Goal: Task Accomplishment & Management: Manage account settings

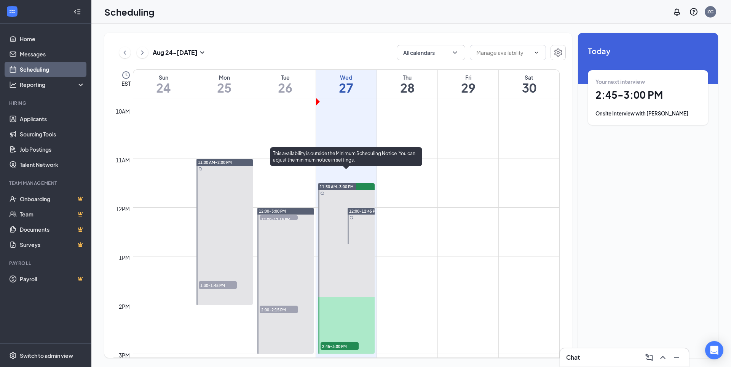
scroll to position [489, 0]
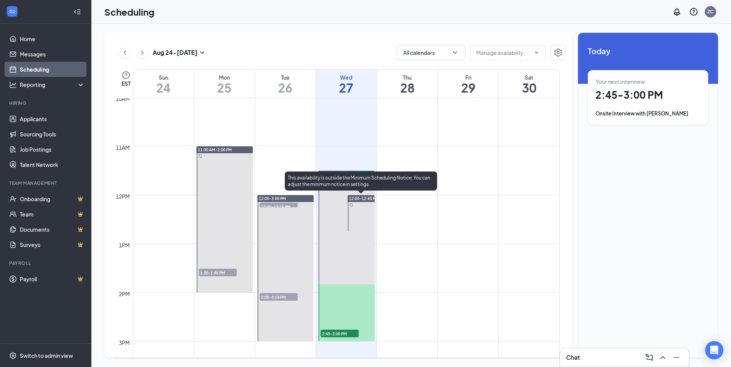
click at [355, 198] on span "12:00-12:45 PM" at bounding box center [363, 198] width 29 height 5
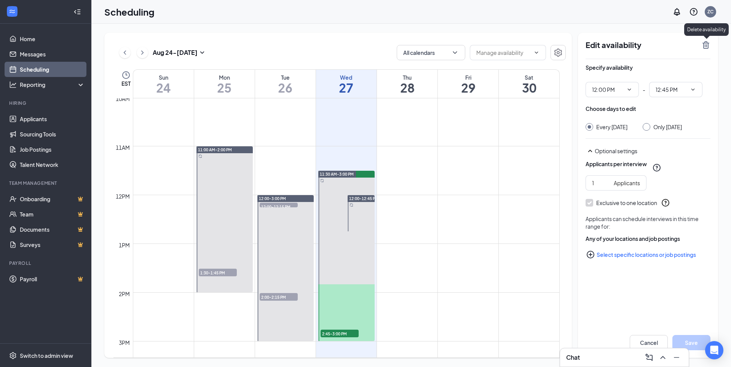
click at [706, 46] on icon "TrashOutline" at bounding box center [706, 45] width 7 height 8
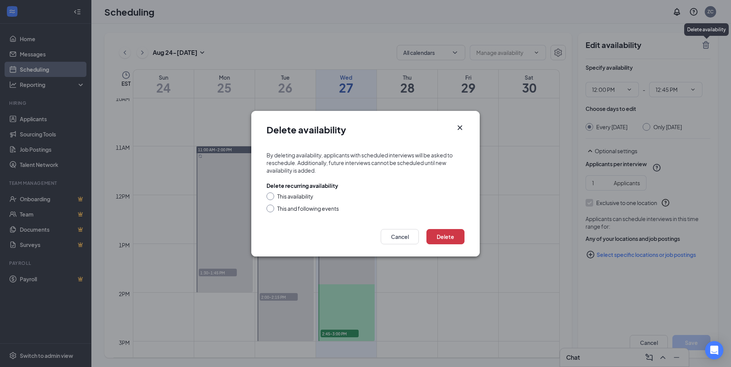
click at [270, 206] on input "This and following events" at bounding box center [269, 207] width 5 height 5
radio input "true"
click at [458, 235] on button "Delete" at bounding box center [446, 236] width 38 height 15
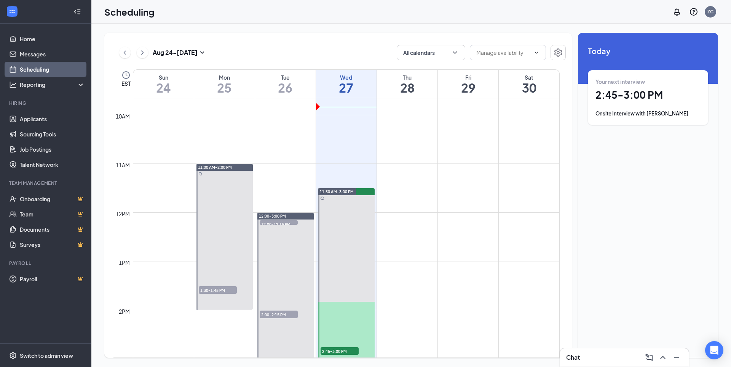
scroll to position [489, 0]
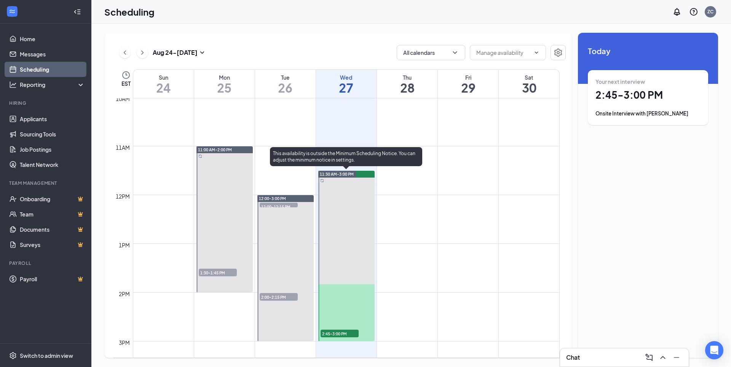
click at [349, 174] on span "11:30 AM-3:00 PM" at bounding box center [337, 173] width 34 height 5
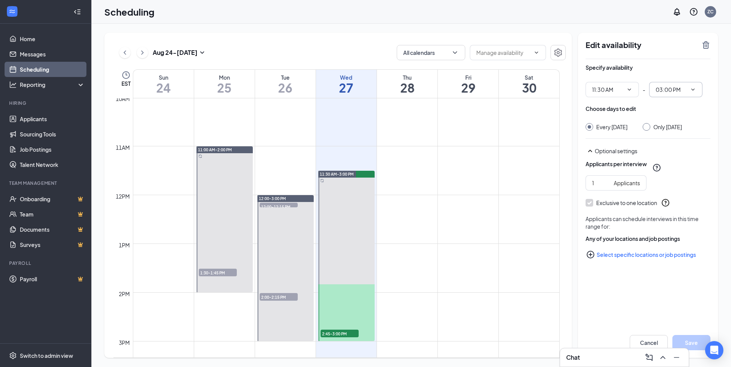
click at [693, 90] on icon "ChevronDown" at bounding box center [693, 89] width 3 height 2
click at [684, 128] on div "01:00 PM" at bounding box center [675, 125] width 41 height 8
type input "01:00 PM"
click at [633, 90] on span "11:30 AM" at bounding box center [612, 89] width 53 height 15
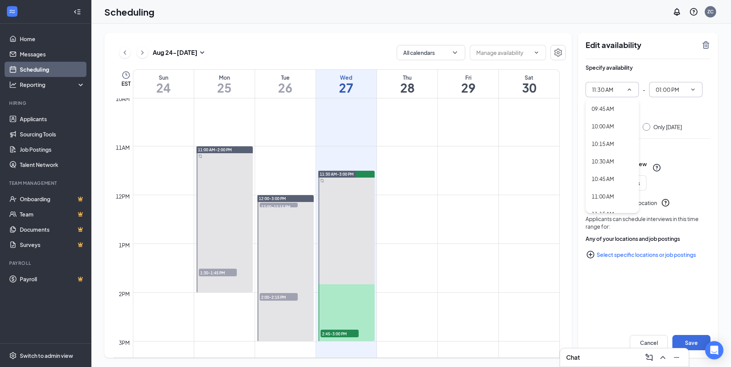
scroll to position [686, 0]
click at [616, 192] on div "11:00 AM" at bounding box center [612, 193] width 41 height 8
type input "11:00 AM"
click at [696, 89] on icon "ChevronDown" at bounding box center [693, 89] width 6 height 6
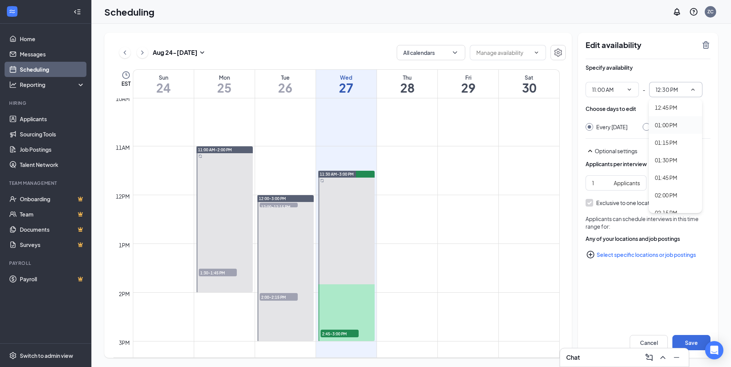
click at [678, 125] on div "01:00 PM" at bounding box center [675, 125] width 41 height 8
type input "01:00 PM"
click at [692, 340] on button "Save" at bounding box center [692, 342] width 38 height 15
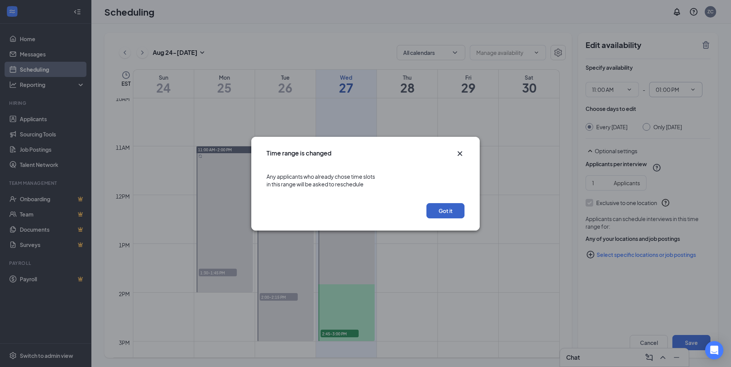
click at [454, 212] on button "Got it" at bounding box center [446, 210] width 38 height 15
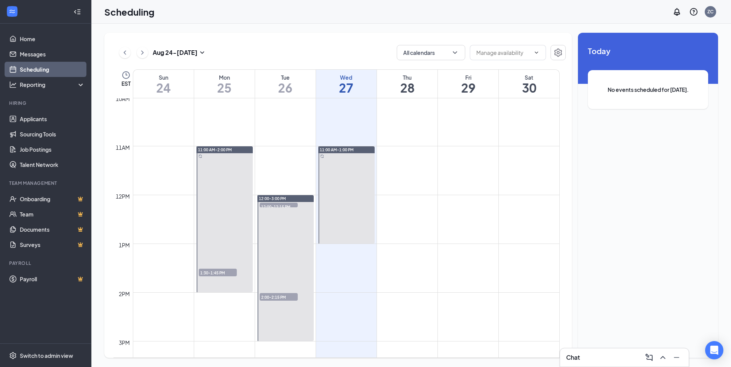
click at [283, 197] on span "12:00-3:00 PM" at bounding box center [272, 198] width 27 height 5
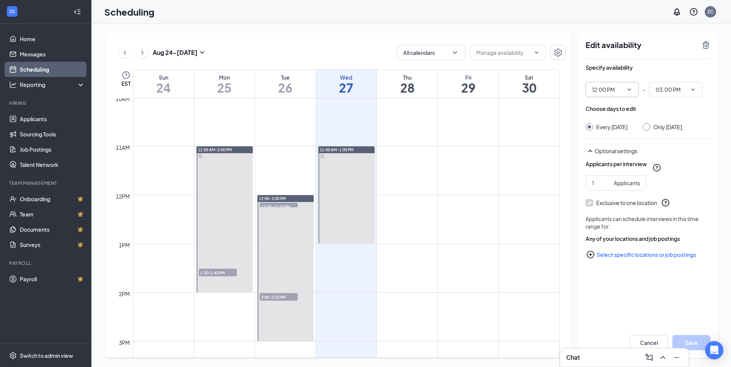
click at [628, 90] on icon "ChevronDown" at bounding box center [630, 89] width 6 height 6
click at [611, 156] on div "11:00 AM" at bounding box center [603, 154] width 22 height 8
type input "11:00 AM"
click at [694, 89] on icon "ChevronDown" at bounding box center [693, 89] width 6 height 6
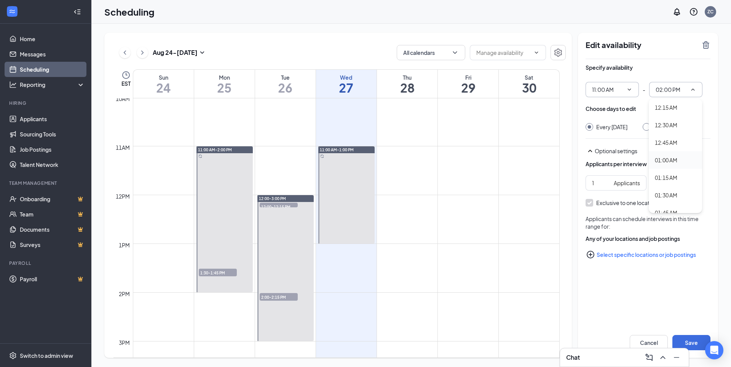
click at [669, 159] on div "01:00 AM" at bounding box center [666, 160] width 22 height 8
type input "01:00 AM"
click at [695, 344] on button "Save" at bounding box center [692, 342] width 38 height 15
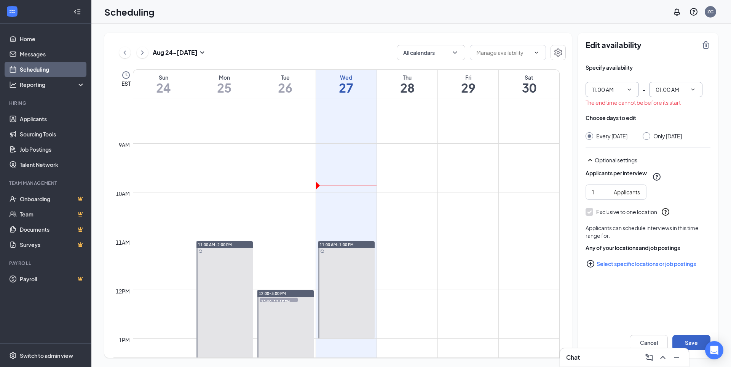
scroll to position [374, 0]
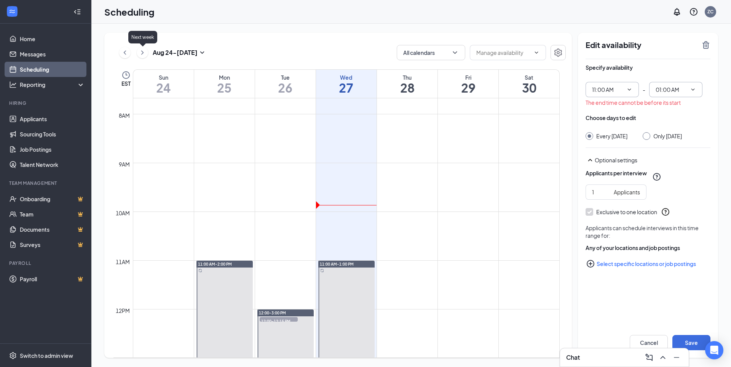
click at [141, 50] on icon "ChevronRight" at bounding box center [143, 52] width 8 height 9
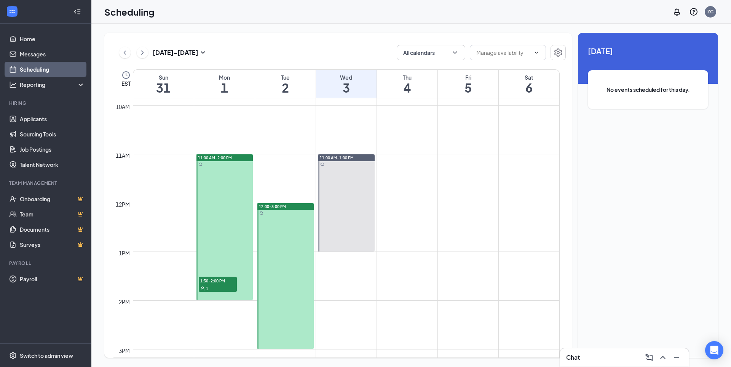
scroll to position [489, 0]
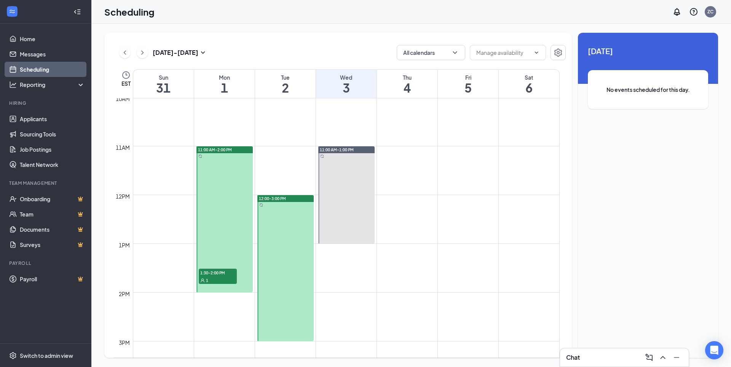
click at [217, 275] on span "1:30-2:00 PM" at bounding box center [218, 273] width 38 height 8
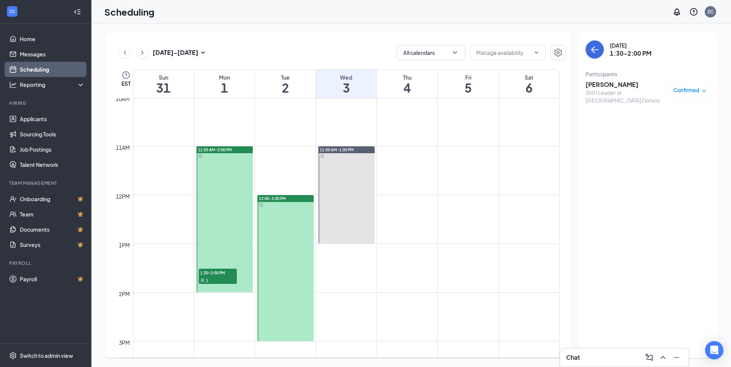
click at [607, 87] on h3 "[PERSON_NAME]" at bounding box center [626, 84] width 80 height 8
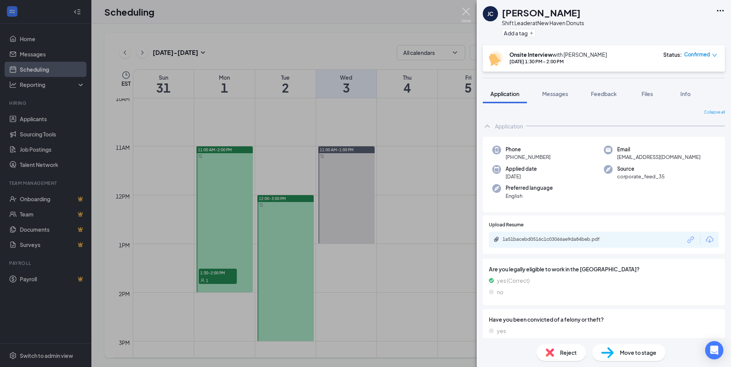
click at [469, 12] on img at bounding box center [467, 15] width 10 height 15
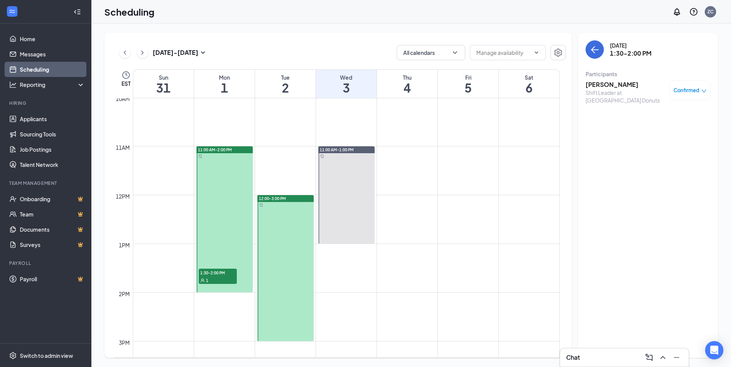
click at [284, 196] on span "12:00-3:00 PM" at bounding box center [272, 198] width 27 height 5
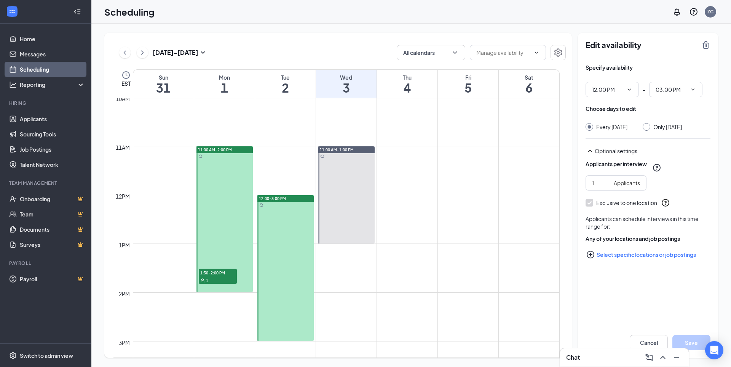
type input "12:00 PM"
type input "03:00 PM"
click at [631, 90] on icon "ChevronDown" at bounding box center [630, 89] width 6 height 6
click at [613, 192] on div "11:00 AM" at bounding box center [603, 193] width 22 height 8
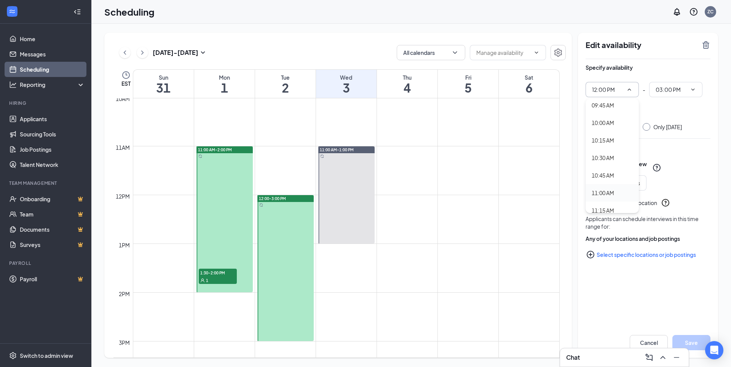
type input "11:00 AM"
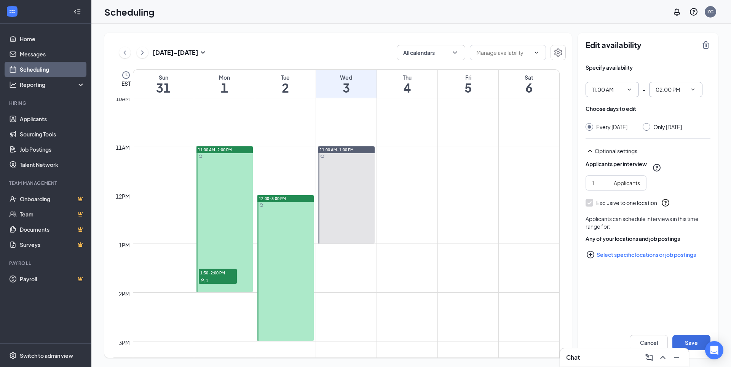
click at [697, 87] on span "02:00 PM" at bounding box center [675, 89] width 53 height 15
click at [673, 161] on div "01:00 AM" at bounding box center [666, 160] width 22 height 8
click at [695, 340] on button "Save" at bounding box center [692, 342] width 38 height 15
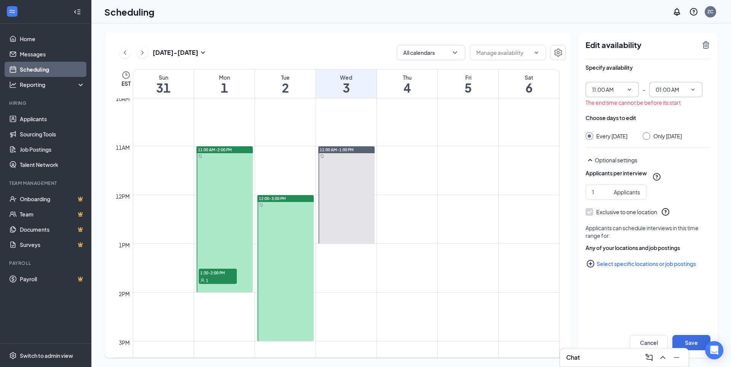
click at [692, 92] on icon "ChevronDown" at bounding box center [693, 89] width 6 height 6
click at [679, 163] on div "01:00 PM" at bounding box center [675, 163] width 41 height 8
type input "01:00 PM"
click at [686, 340] on button "Save" at bounding box center [692, 342] width 38 height 15
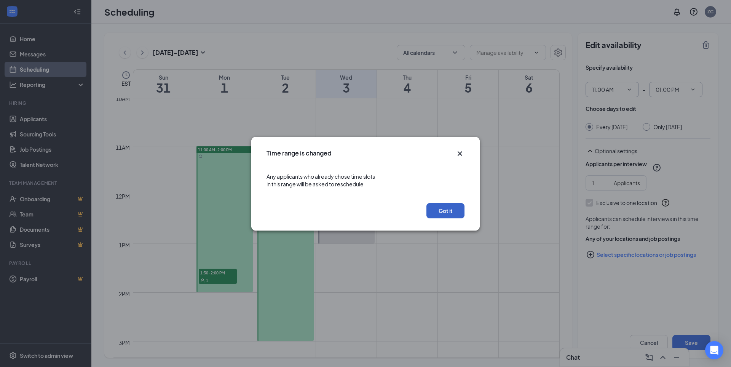
click at [455, 211] on button "Got it" at bounding box center [446, 210] width 38 height 15
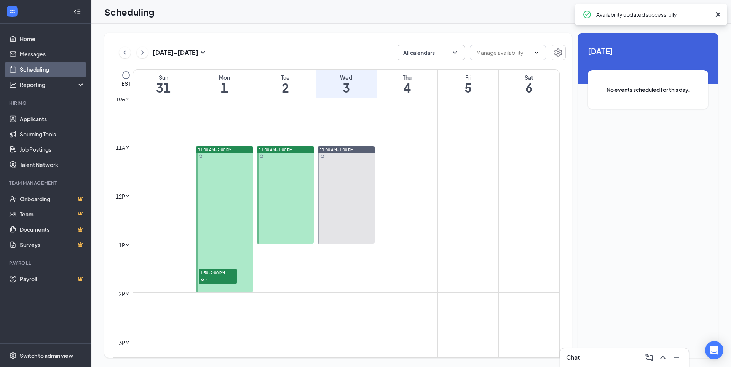
click at [233, 151] on div "11:00 AM-2:00 PM" at bounding box center [225, 149] width 56 height 7
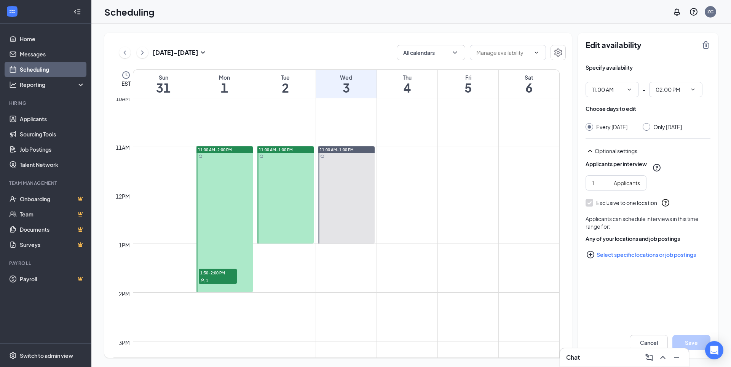
click at [234, 150] on div "11:00 AM-2:00 PM" at bounding box center [225, 149] width 56 height 7
click at [692, 88] on icon "ChevronDown" at bounding box center [693, 89] width 6 height 6
click at [673, 124] on div "01:00 PM" at bounding box center [666, 125] width 22 height 8
type input "01:00 PM"
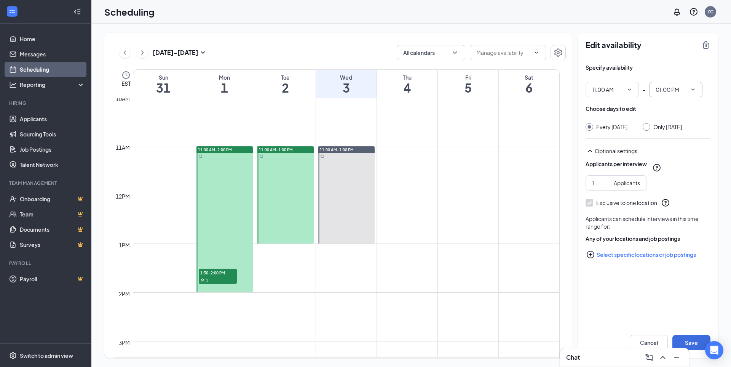
click at [229, 150] on span "11:00 AM-2:00 PM" at bounding box center [215, 149] width 34 height 5
click at [705, 42] on icon "TrashOutline" at bounding box center [706, 45] width 7 height 8
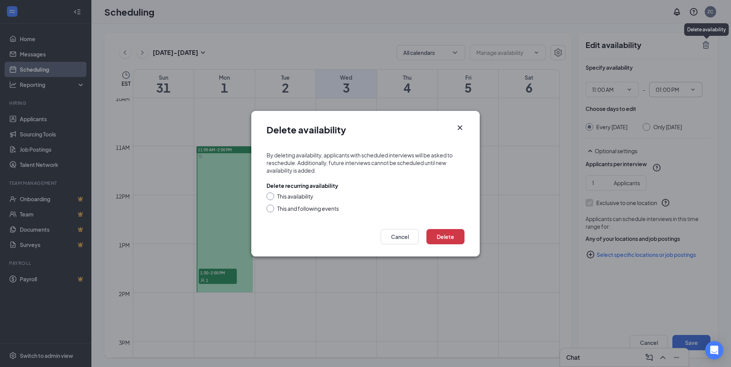
click at [272, 209] on div at bounding box center [271, 209] width 8 height 8
click at [271, 208] on input "This and following events" at bounding box center [269, 207] width 5 height 5
radio input "true"
click at [456, 239] on button "Delete" at bounding box center [446, 236] width 38 height 15
